Goal: Task Accomplishment & Management: Use online tool/utility

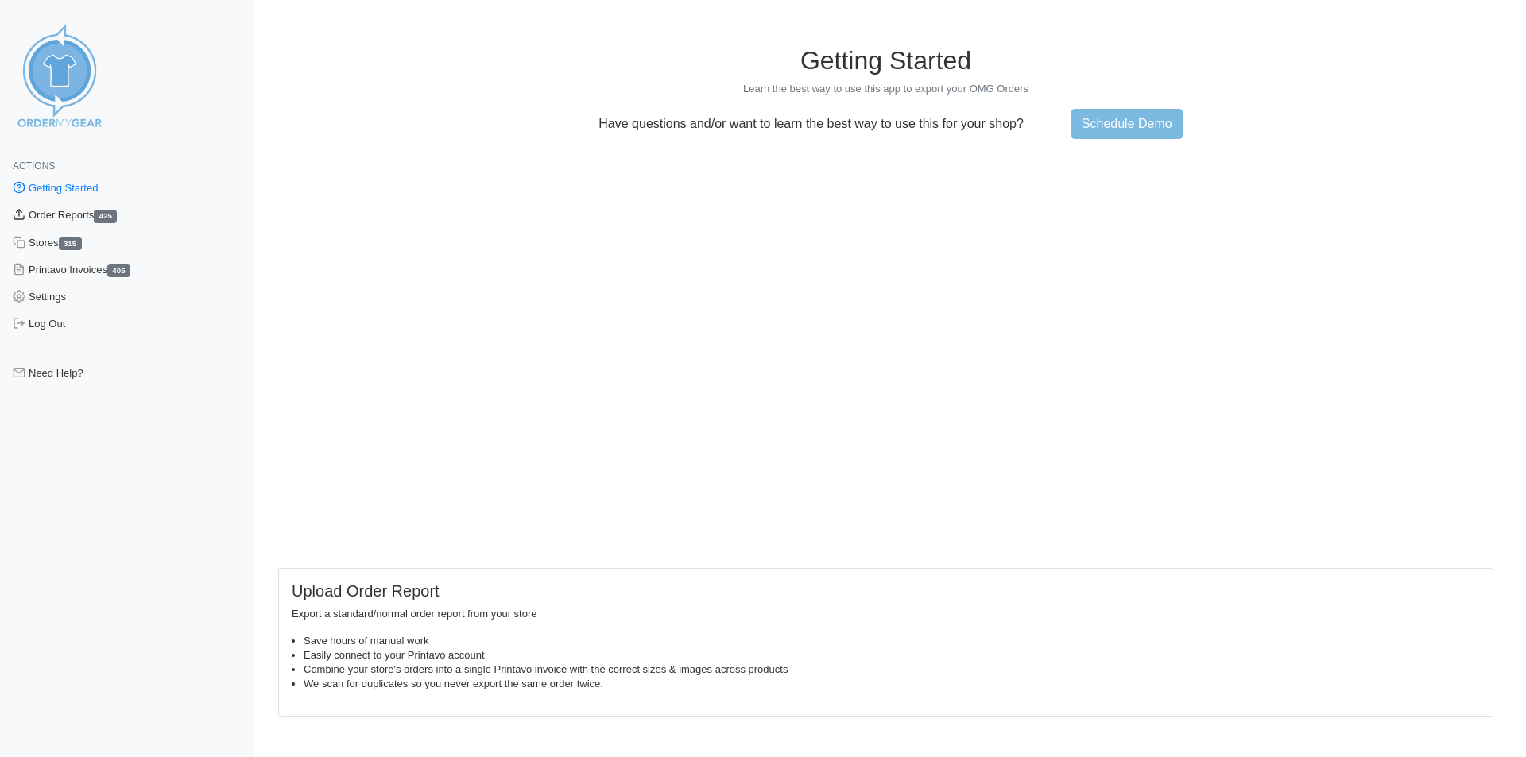
click at [102, 211] on link "Order Reports 425" at bounding box center [127, 215] width 254 height 27
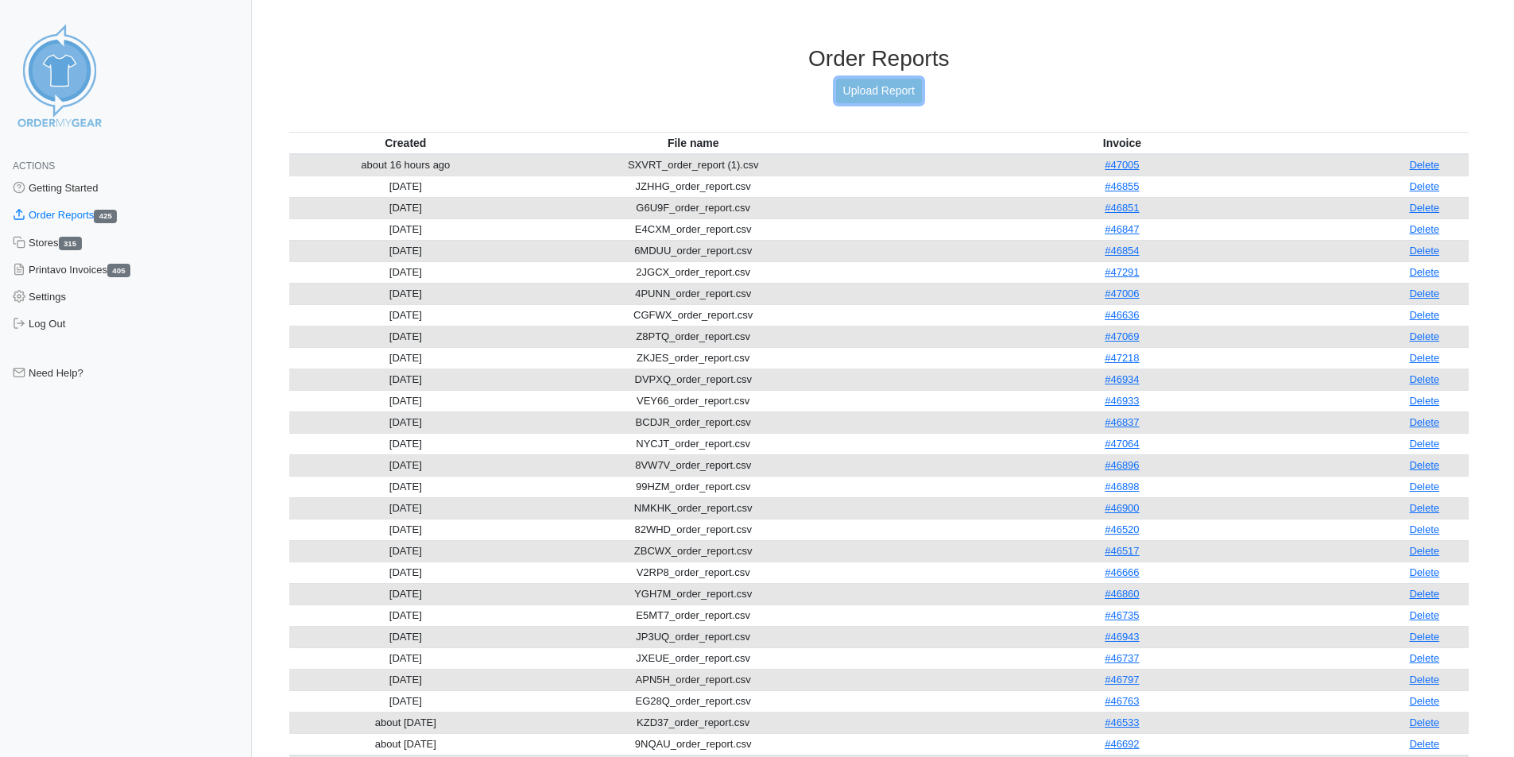
click at [864, 87] on link "Upload Report" at bounding box center [879, 91] width 86 height 25
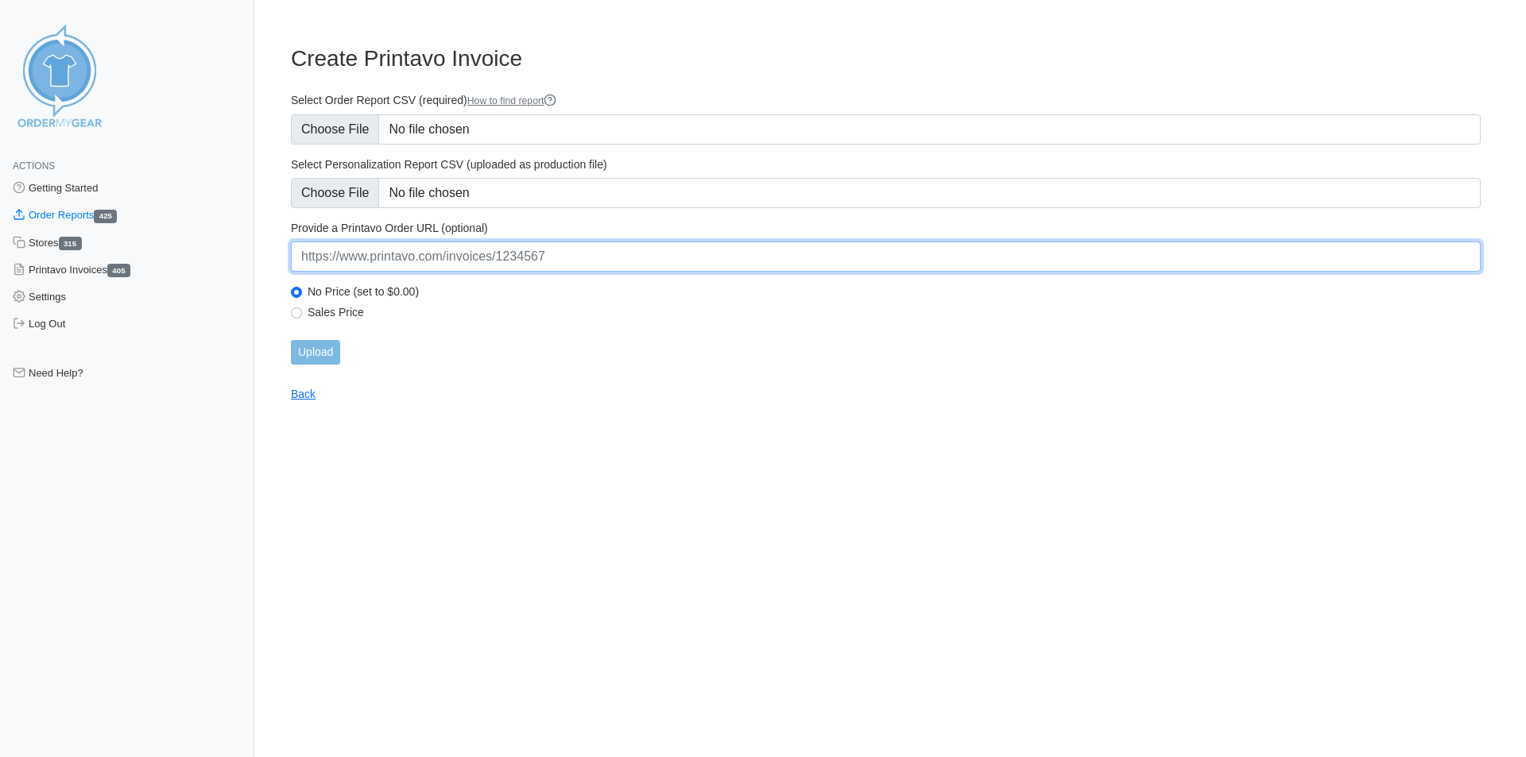
click at [388, 254] on input "url" at bounding box center [886, 257] width 1190 height 30
paste input "https://www.printavo.com/invoices/20297285"
type input "https://www.printavo.com/invoices/20297285"
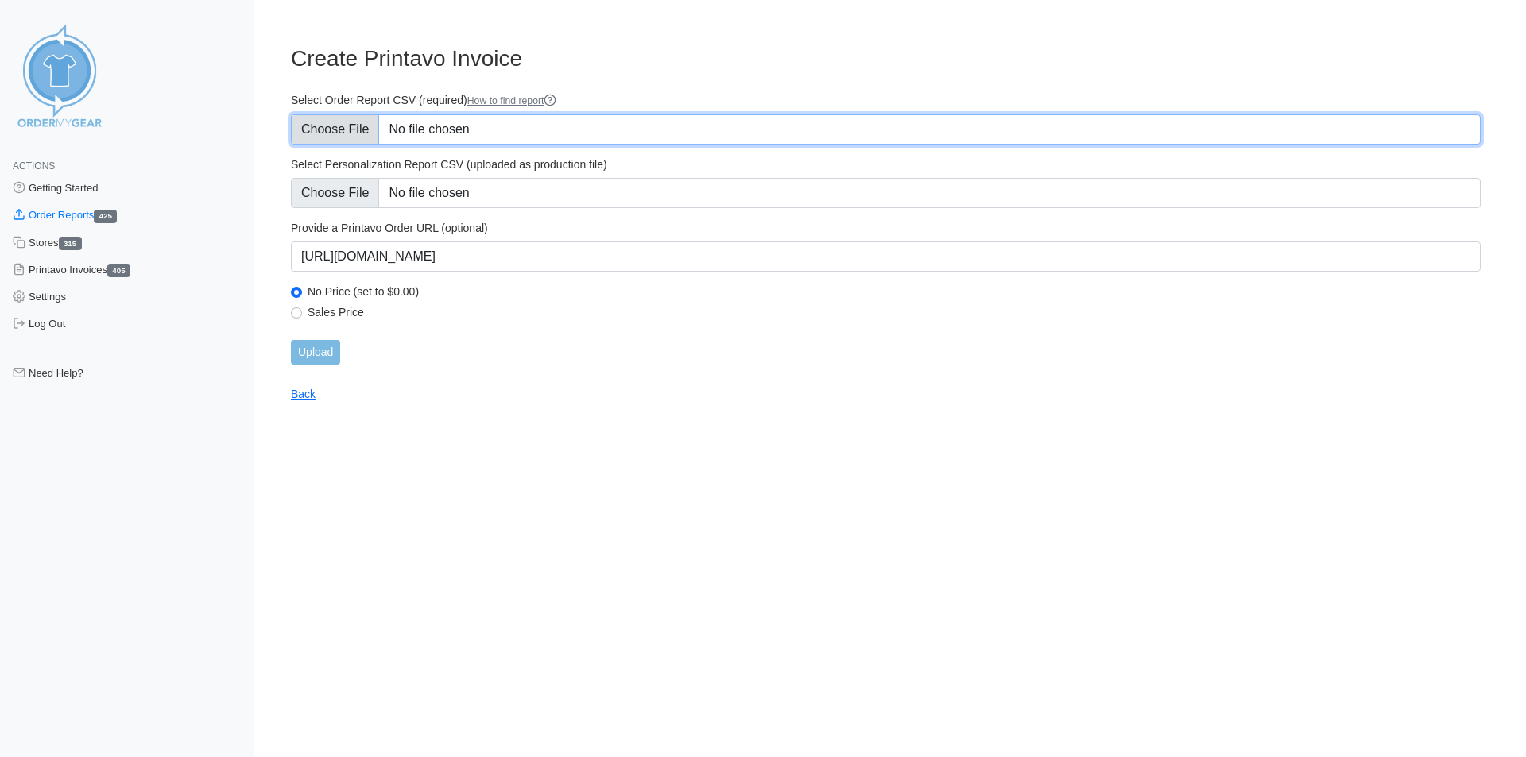
click at [323, 115] on input "Select Order Report CSV (required) How to find report" at bounding box center [886, 129] width 1190 height 30
type input "C:\fakepath\5QCVU_order_report.csv"
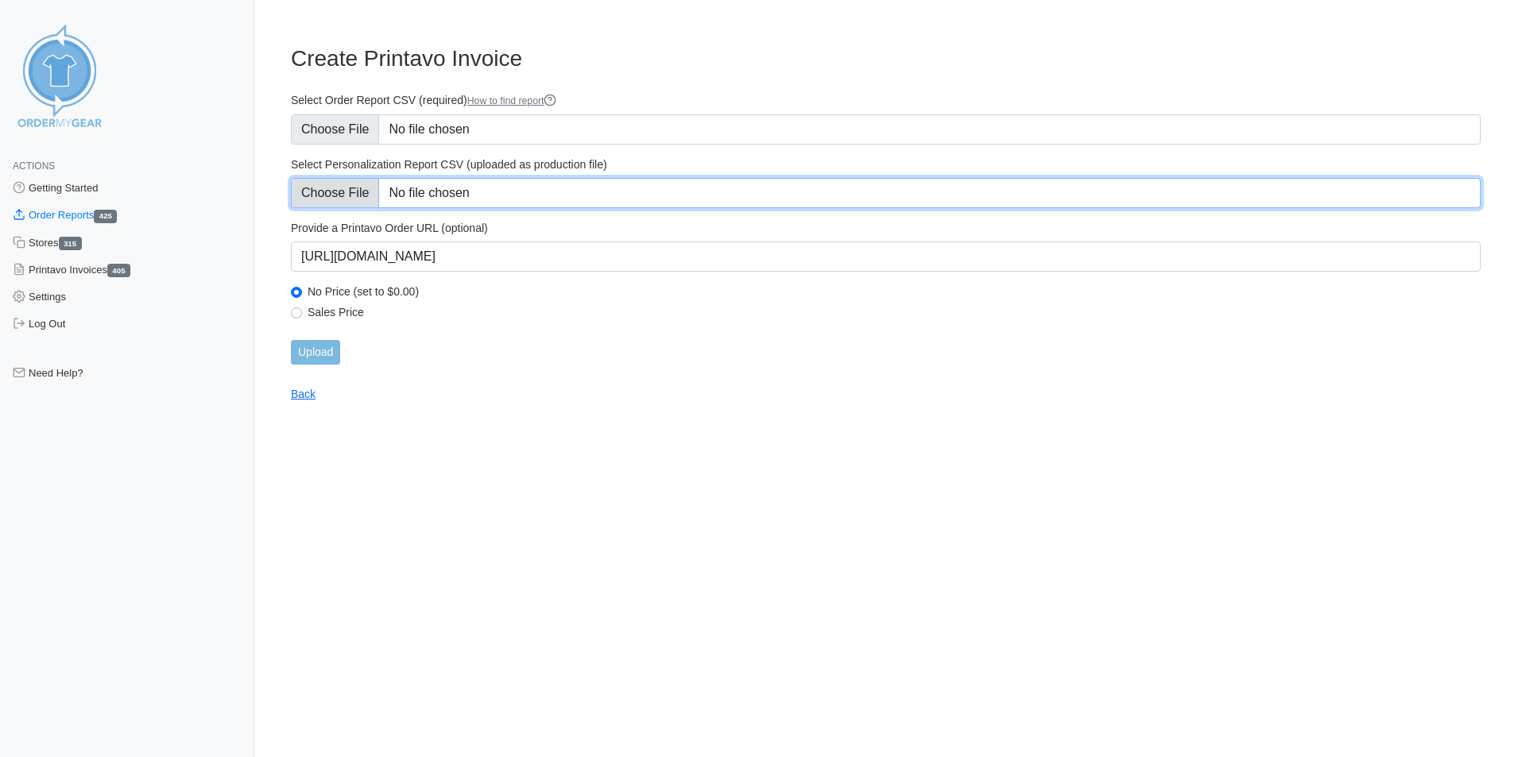
click at [333, 190] on input "Select Personalization Report CSV (uploaded as production file)" at bounding box center [886, 193] width 1190 height 30
type input "C:\fakepath\5QCVU_personalization_report.csv"
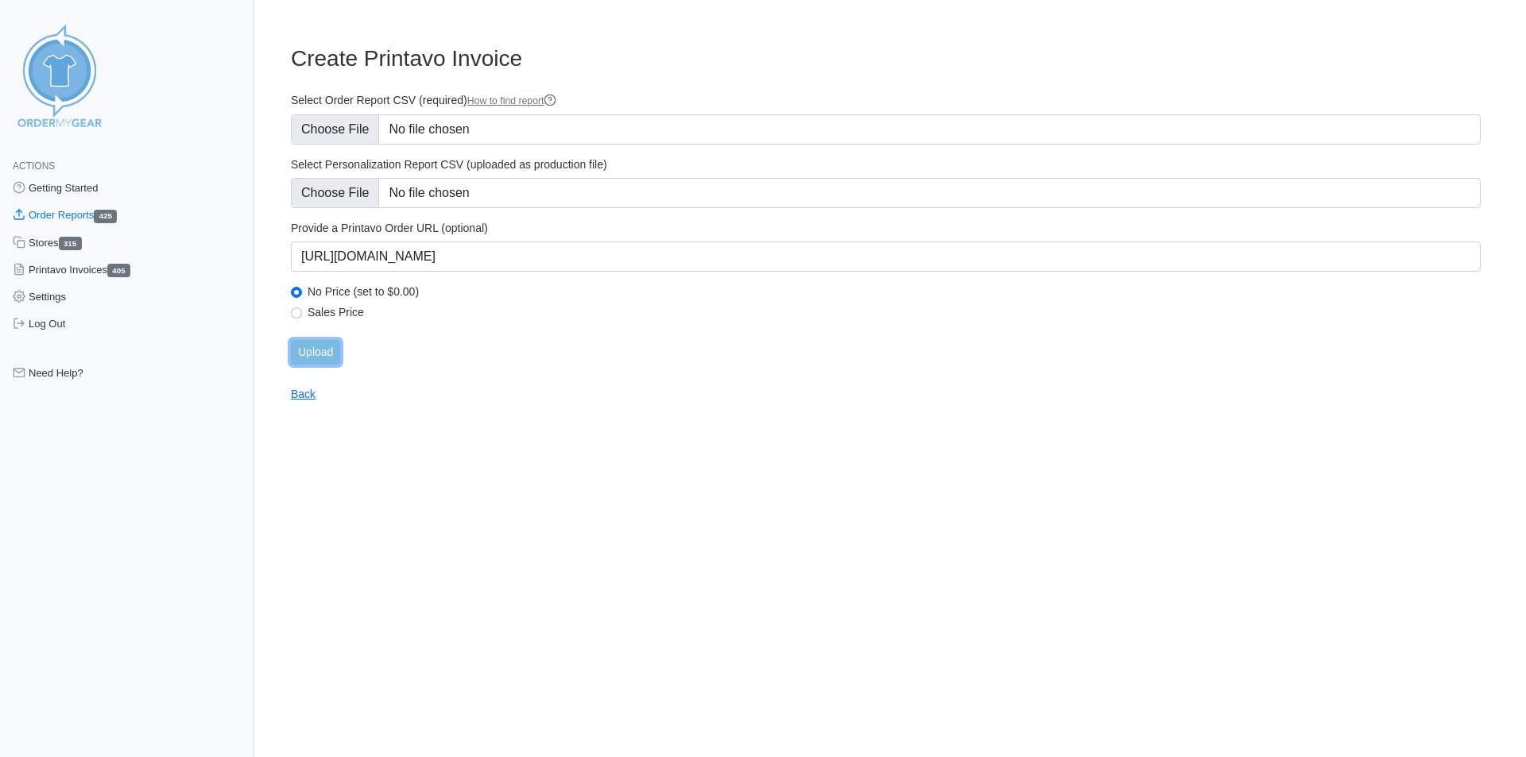
click at [328, 345] on input "Upload" at bounding box center [315, 352] width 49 height 25
